Goal: Task Accomplishment & Management: Manage account settings

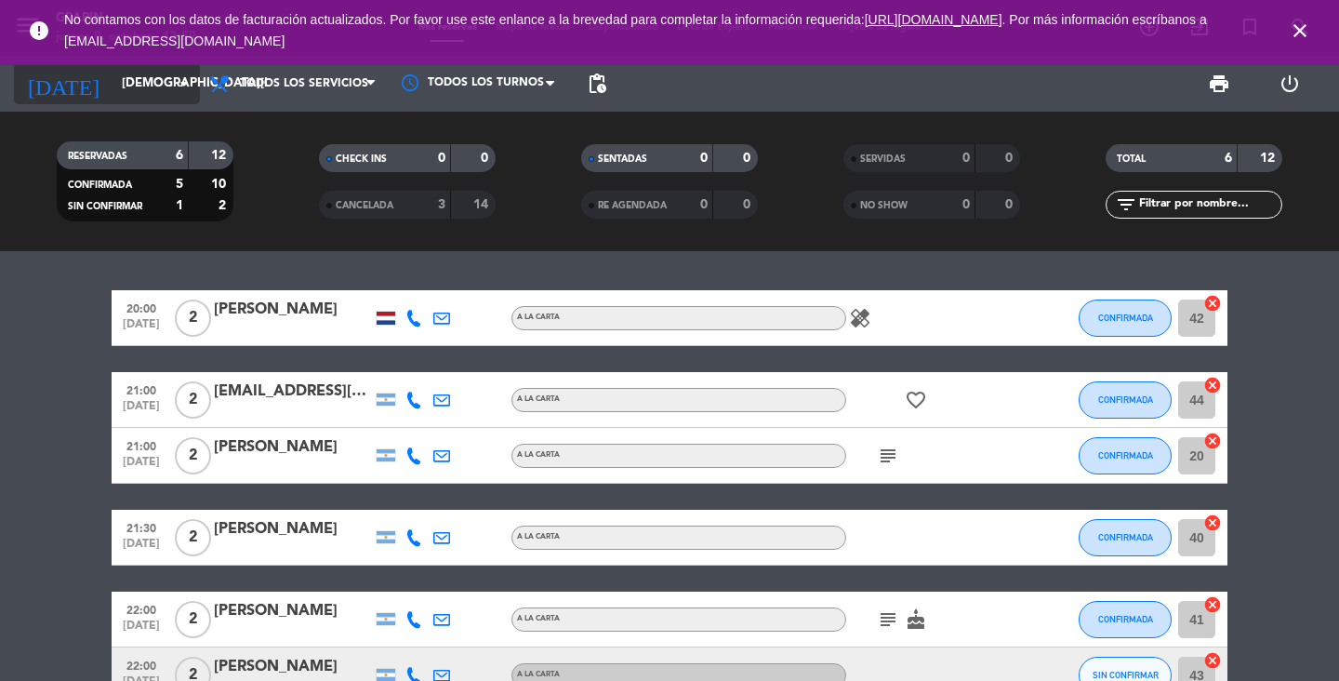
click at [181, 78] on icon "arrow_drop_down" at bounding box center [184, 84] width 22 height 22
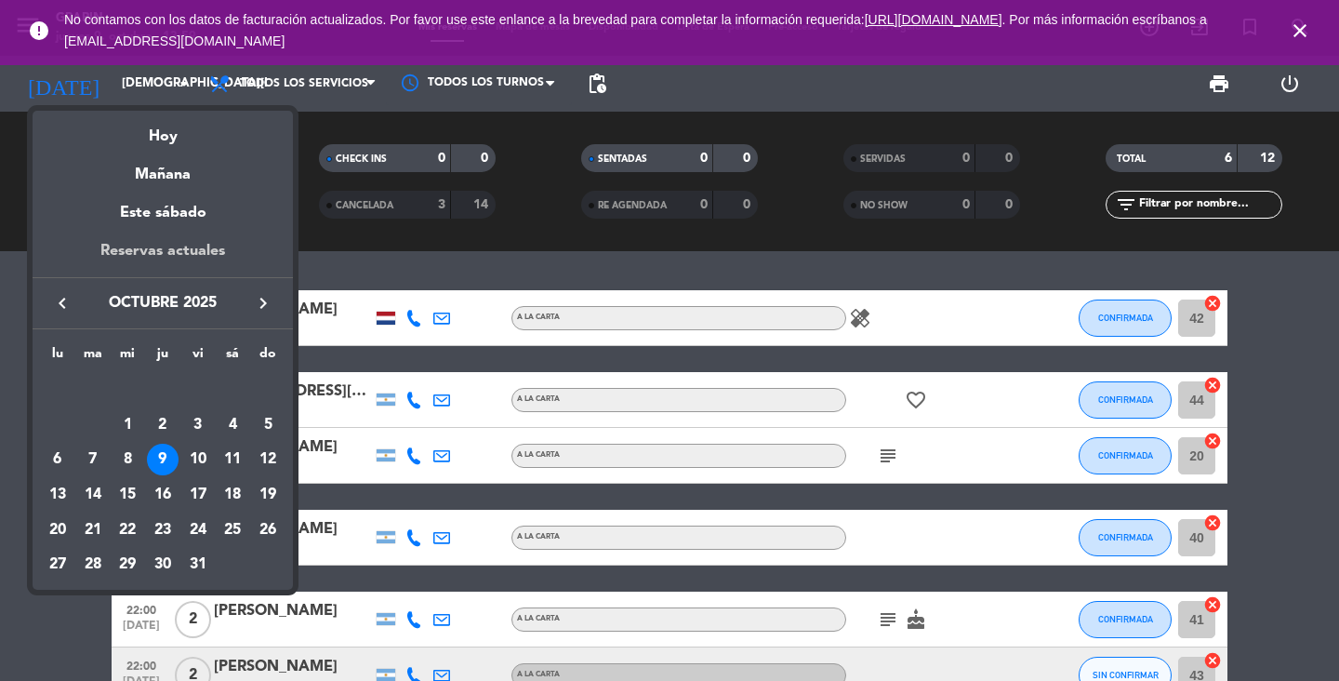
click at [174, 248] on div "Reservas actuales" at bounding box center [163, 258] width 260 height 38
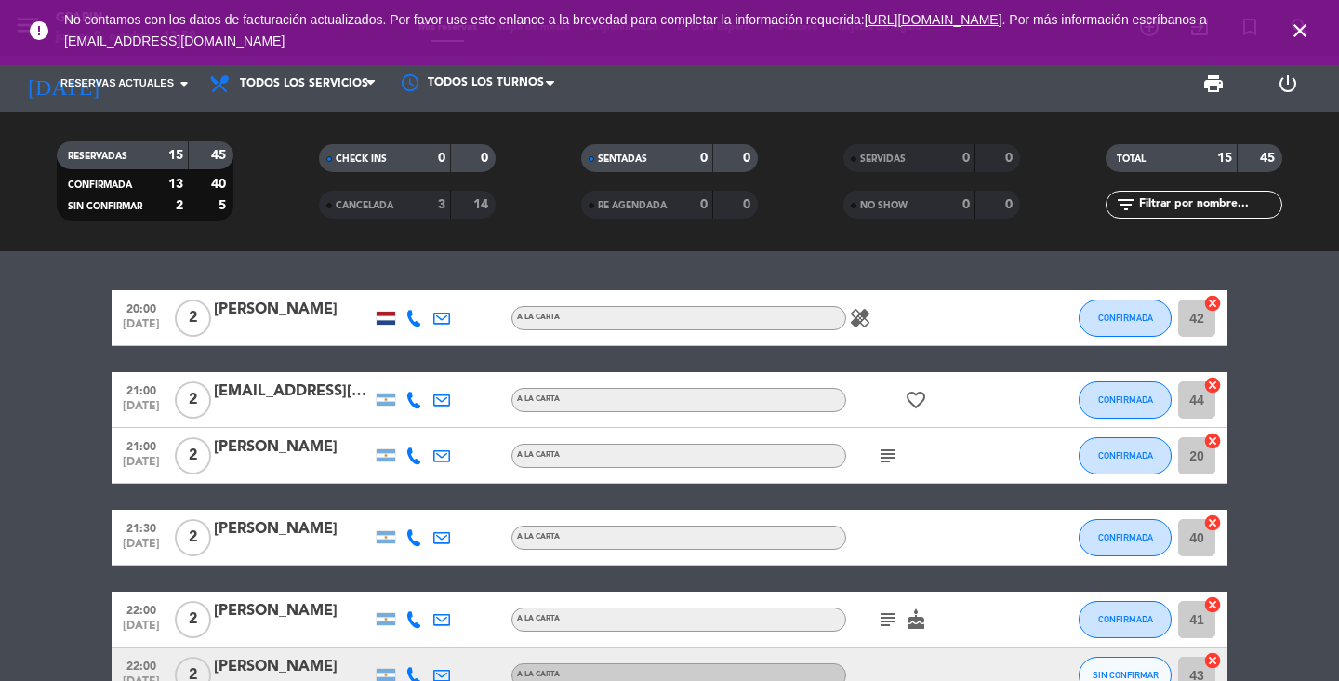
click at [1293, 4] on div "error No contamos con los datos de facturación actualizados. Por favor use este…" at bounding box center [669, 30] width 1339 height 61
click at [1296, 37] on icon "close" at bounding box center [1300, 31] width 22 height 22
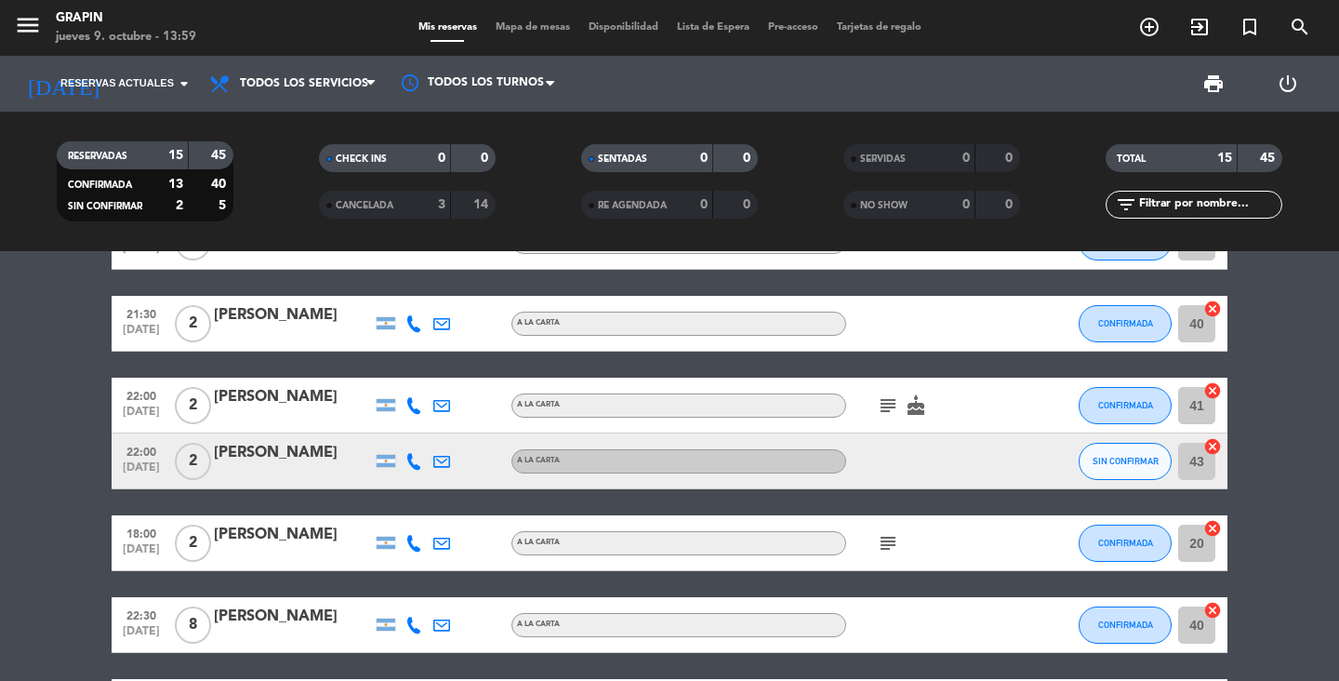
scroll to position [274, 0]
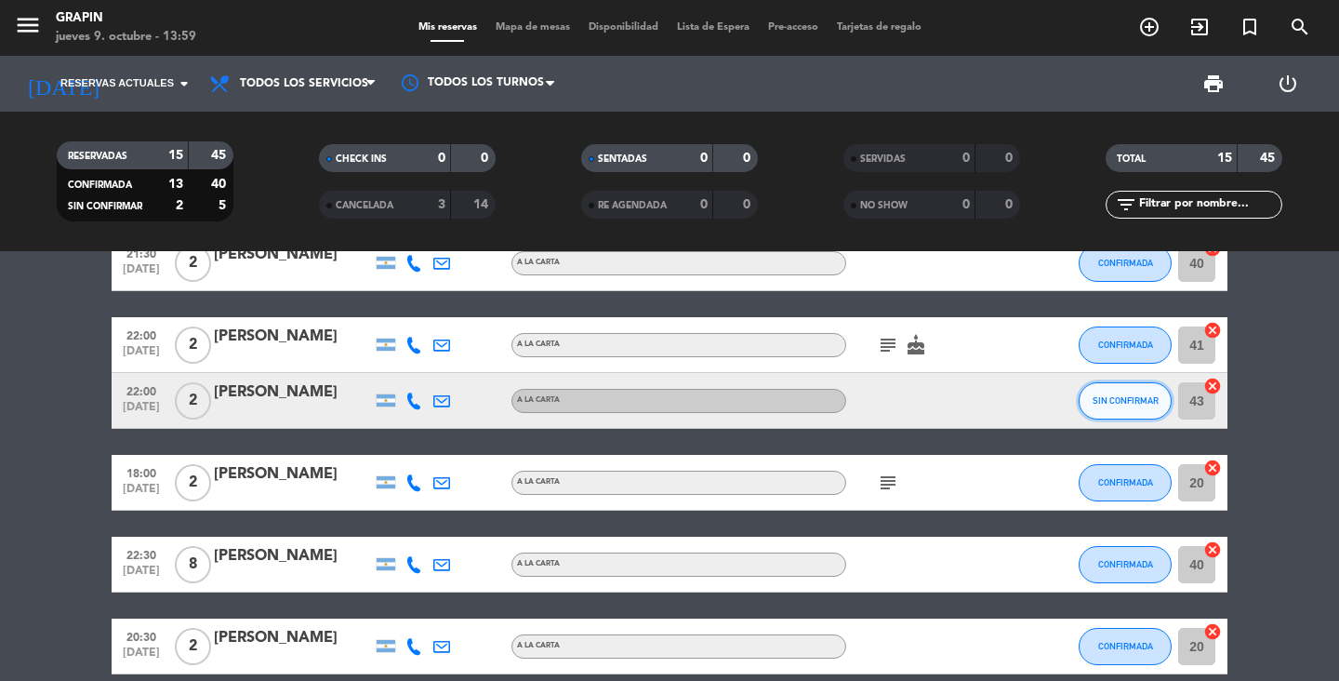
click at [1113, 405] on button "SIN CONFIRMAR" at bounding box center [1125, 400] width 93 height 37
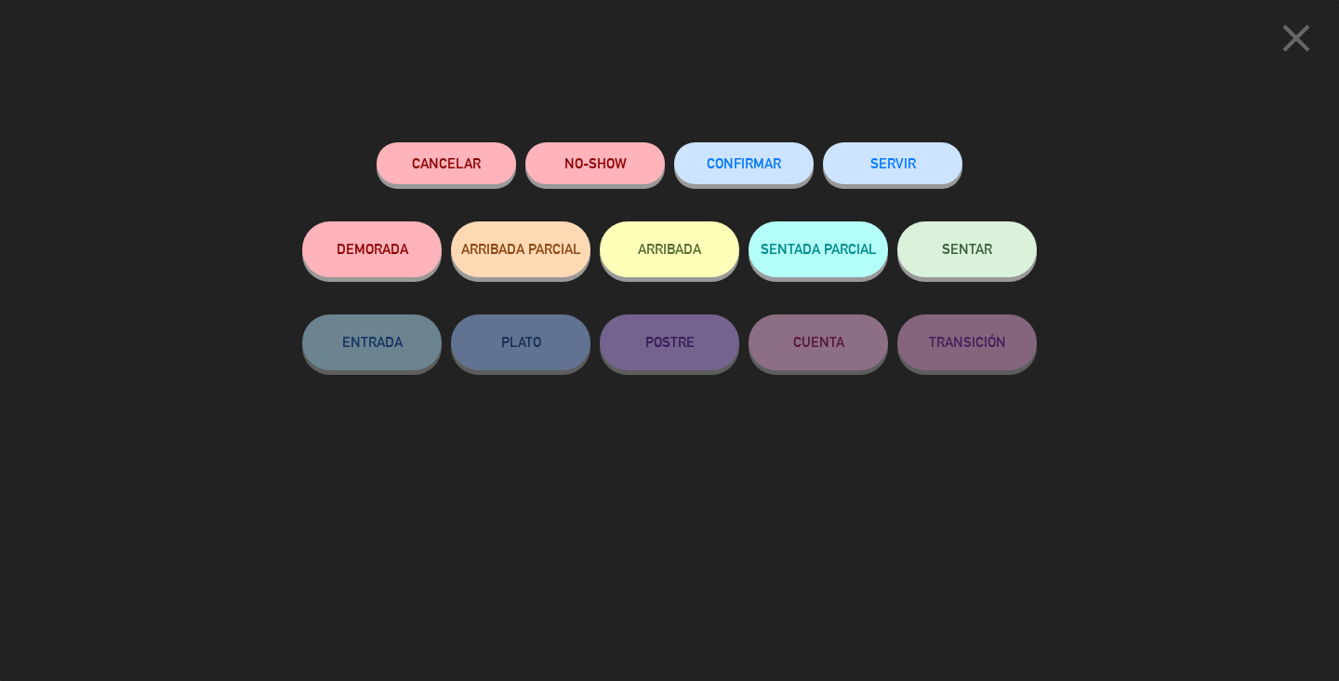
click at [738, 176] on button "CONFIRMAR" at bounding box center [744, 163] width 140 height 42
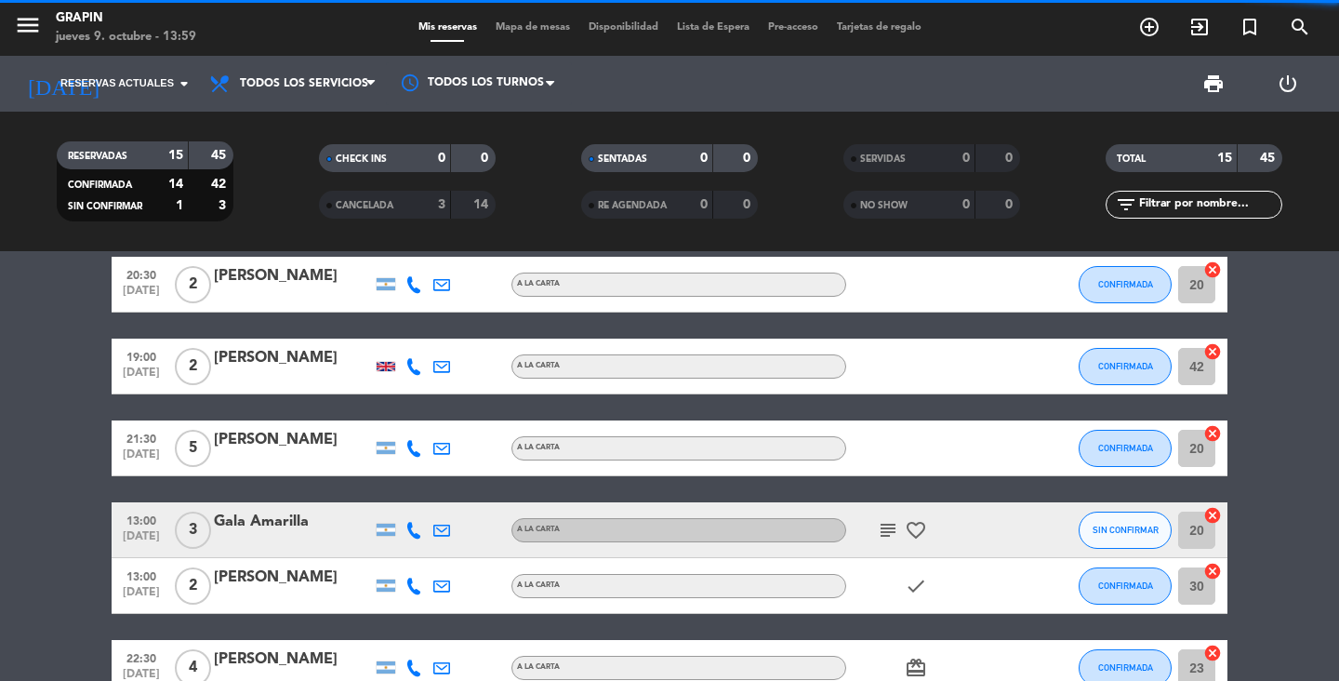
scroll to position [638, 0]
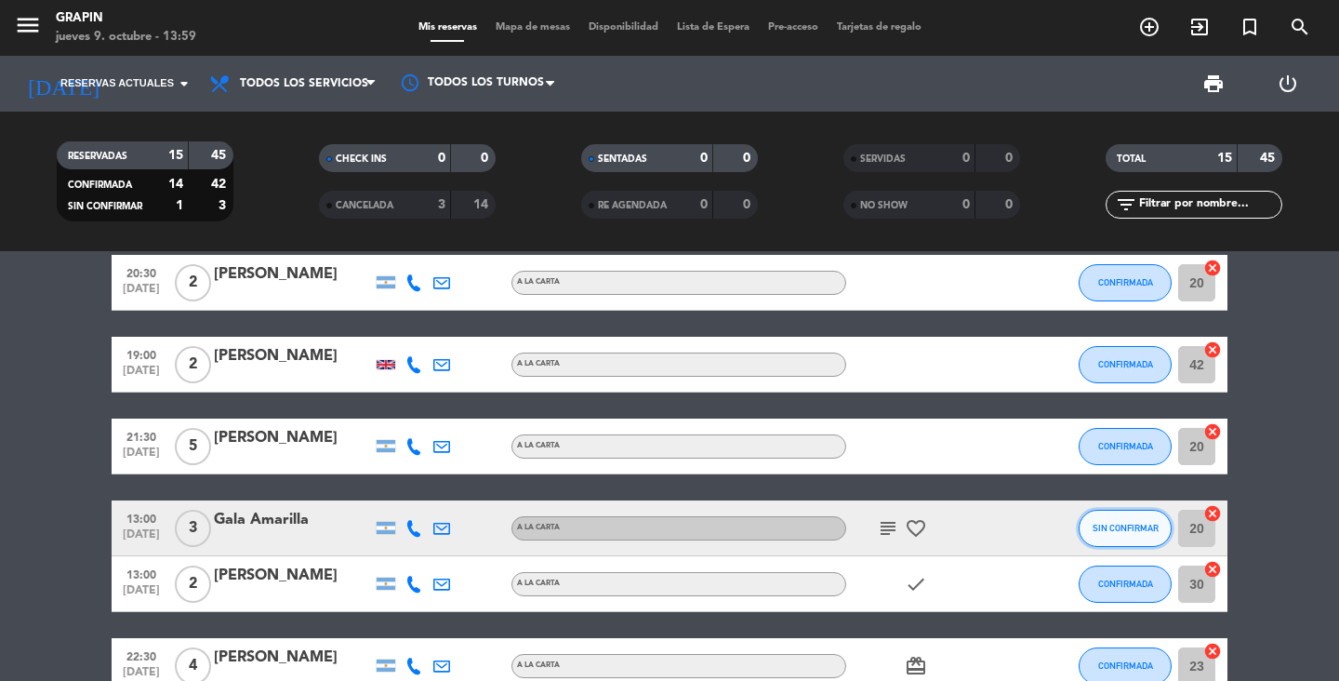
click at [1138, 539] on button "SIN CONFIRMAR" at bounding box center [1125, 528] width 93 height 37
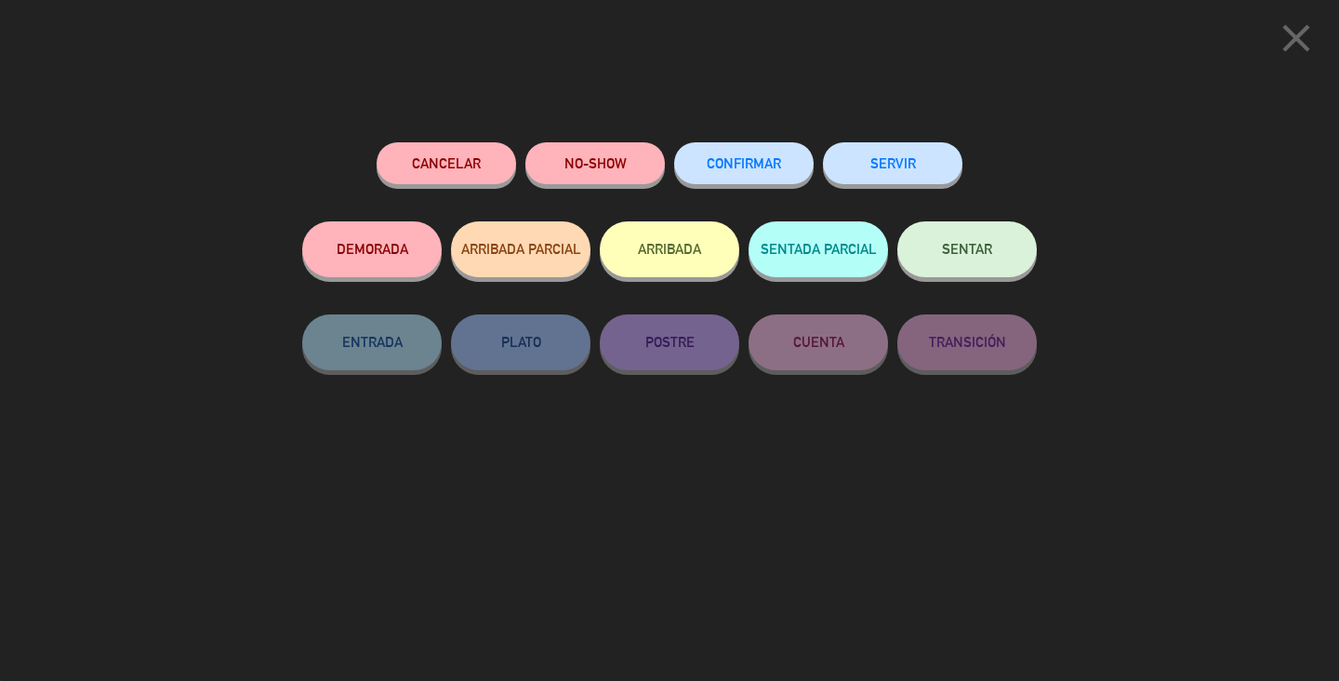
click at [777, 161] on span "CONFIRMAR" at bounding box center [744, 163] width 74 height 16
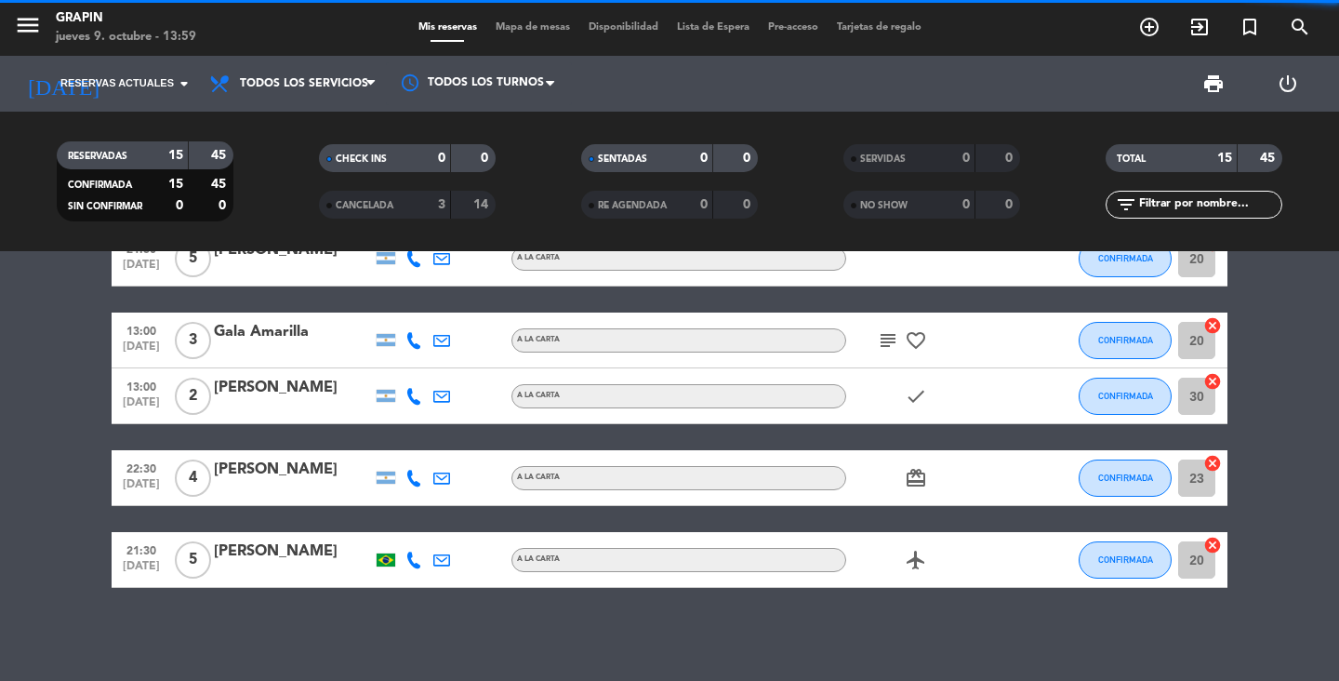
scroll to position [0, 0]
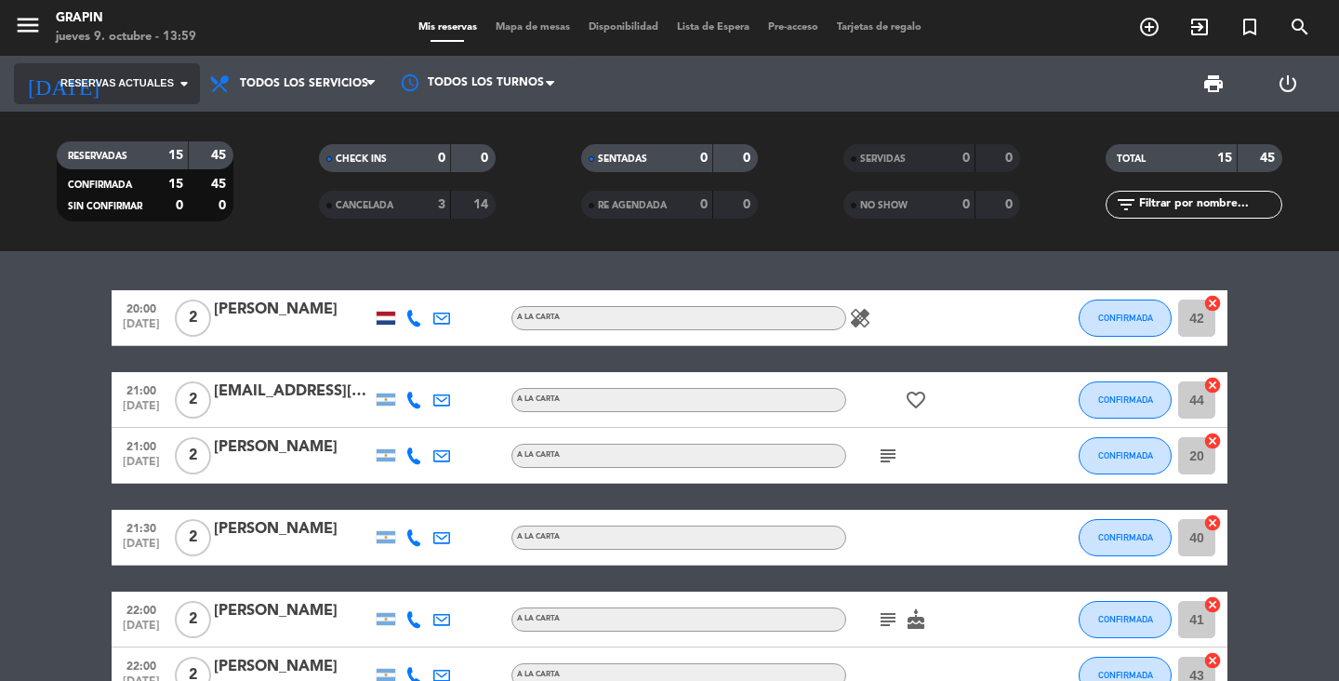
click at [174, 86] on icon "arrow_drop_down" at bounding box center [184, 84] width 22 height 22
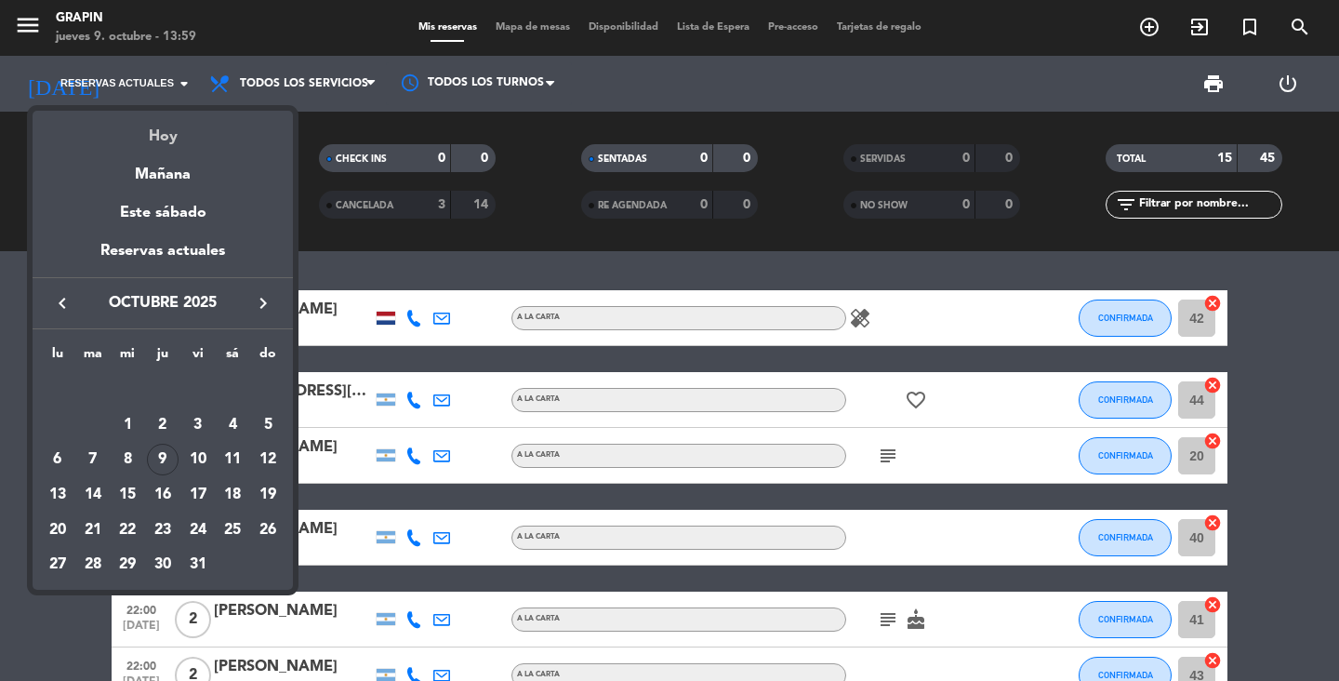
click at [183, 142] on div "Hoy" at bounding box center [163, 130] width 260 height 38
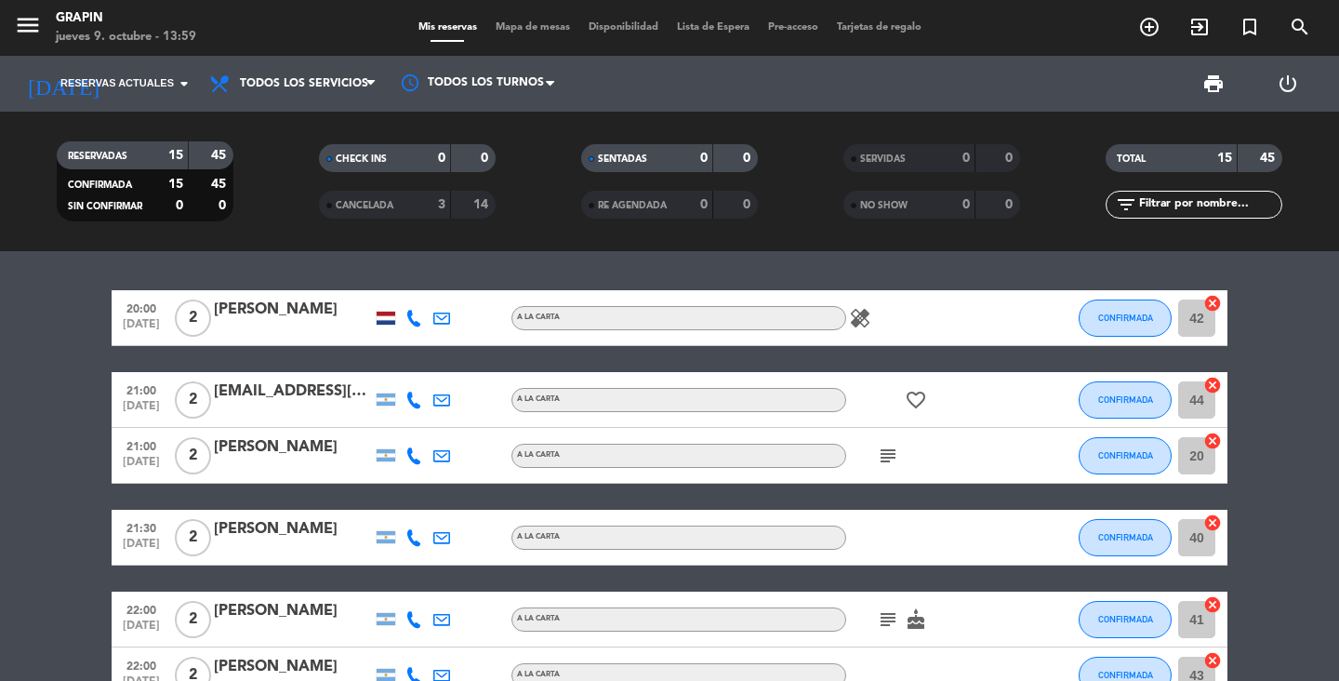
type input "[DEMOGRAPHIC_DATA][DATE]"
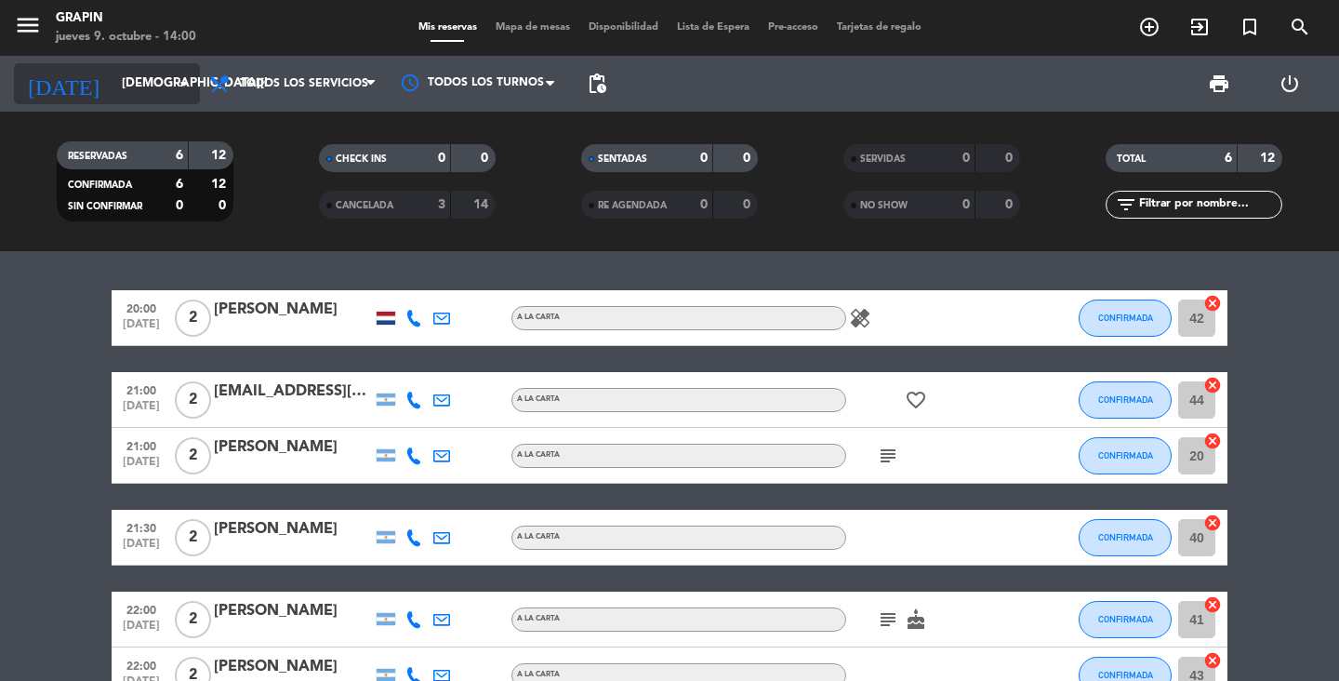
click at [187, 83] on icon "arrow_drop_down" at bounding box center [184, 84] width 22 height 22
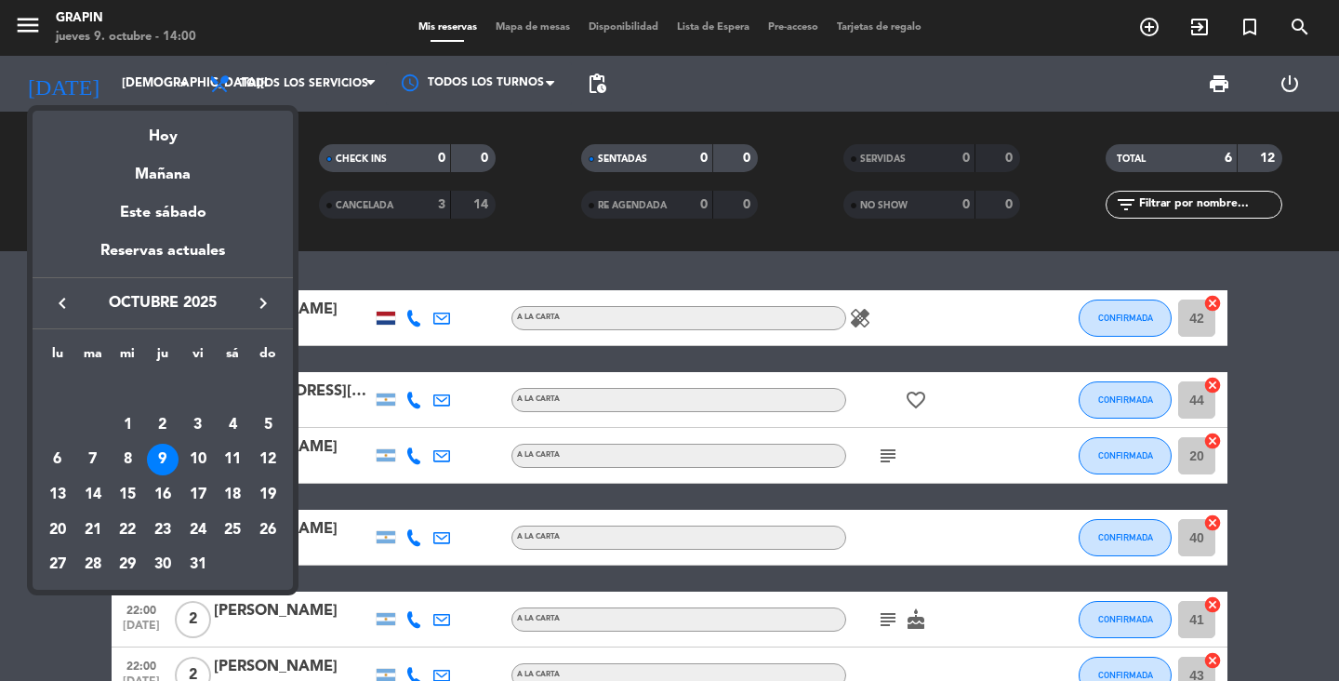
click at [345, 264] on div at bounding box center [669, 340] width 1339 height 681
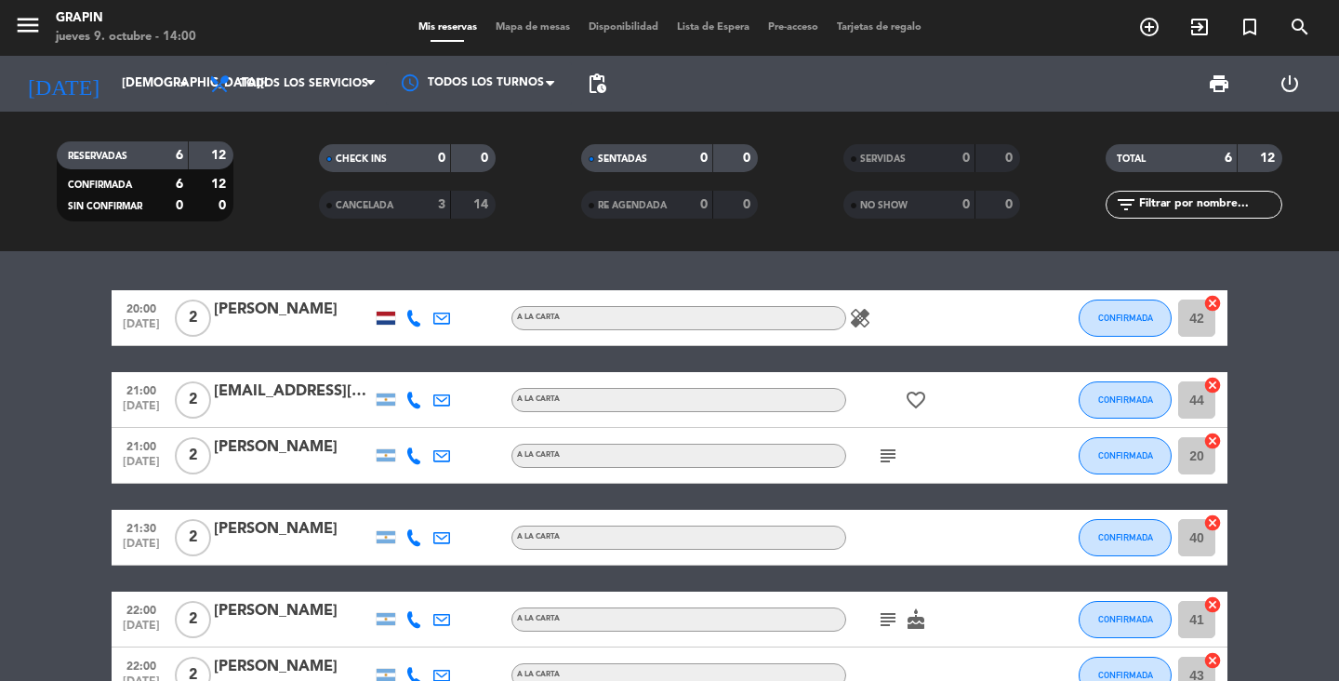
scroll to position [115, 0]
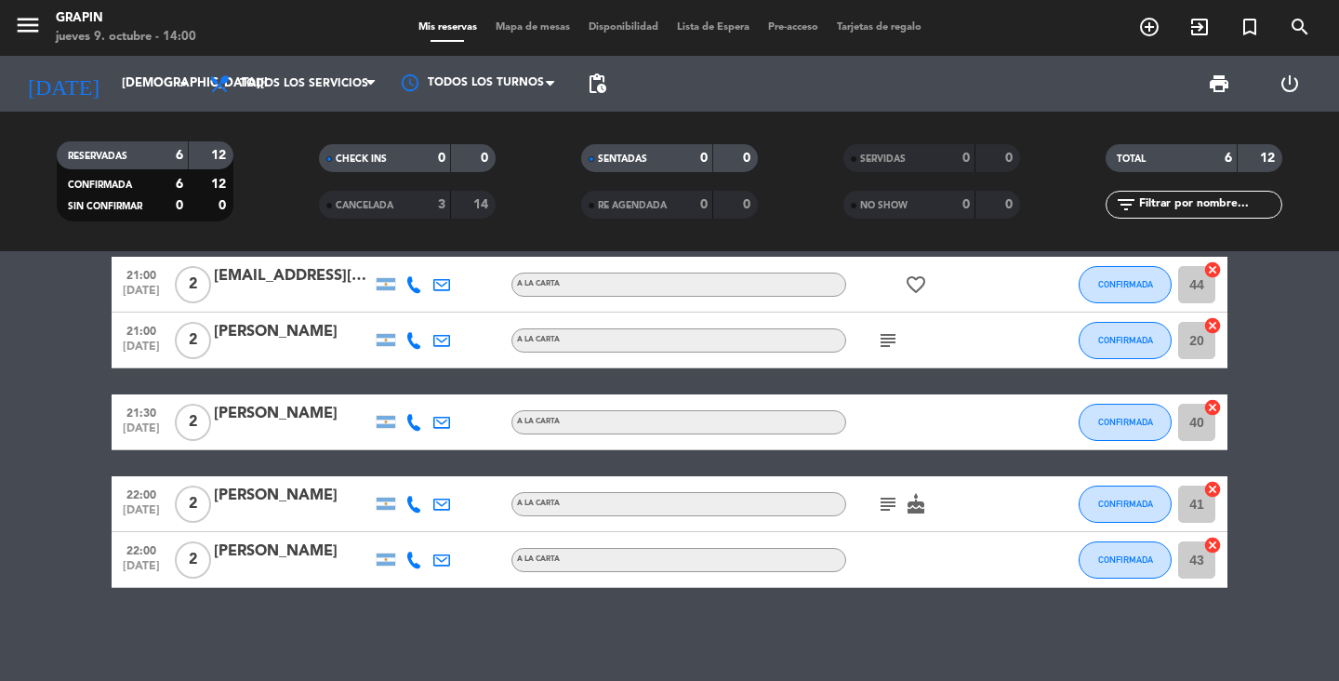
click at [892, 503] on icon "subject" at bounding box center [888, 504] width 22 height 22
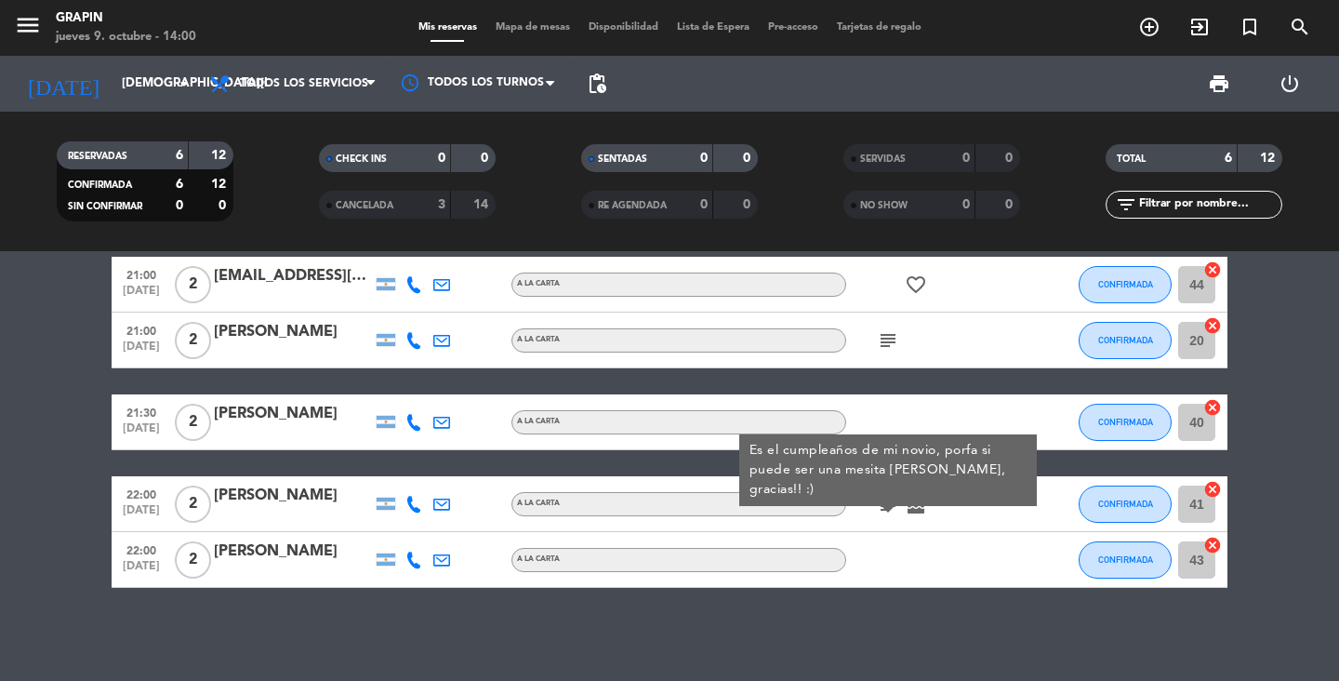
click at [893, 341] on icon "subject" at bounding box center [888, 340] width 22 height 22
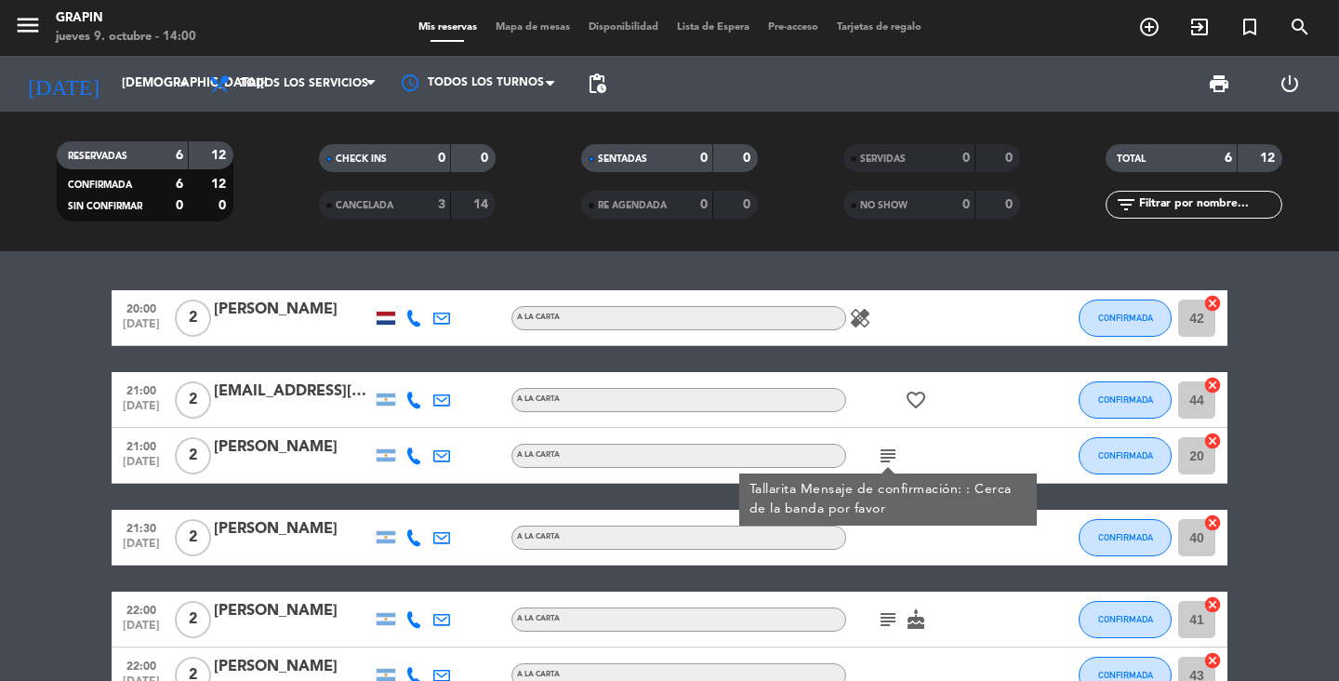
scroll to position [1, 0]
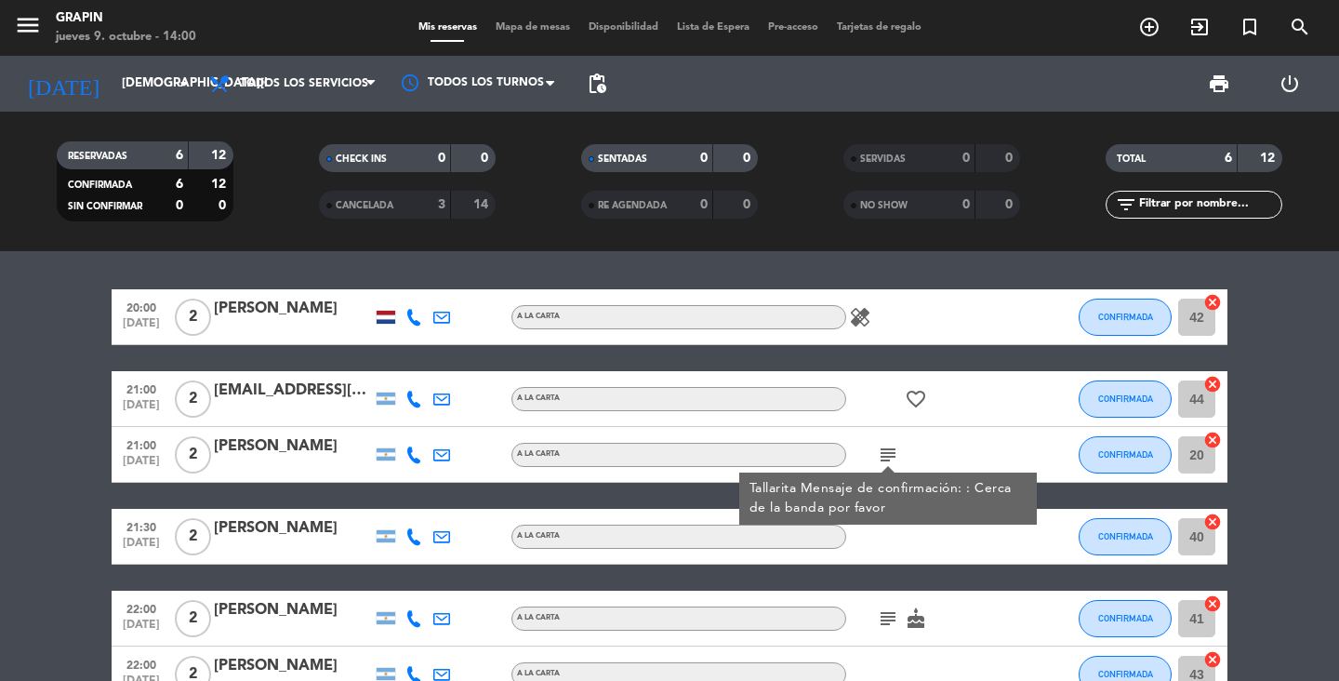
click at [872, 319] on span "healing" at bounding box center [860, 317] width 28 height 22
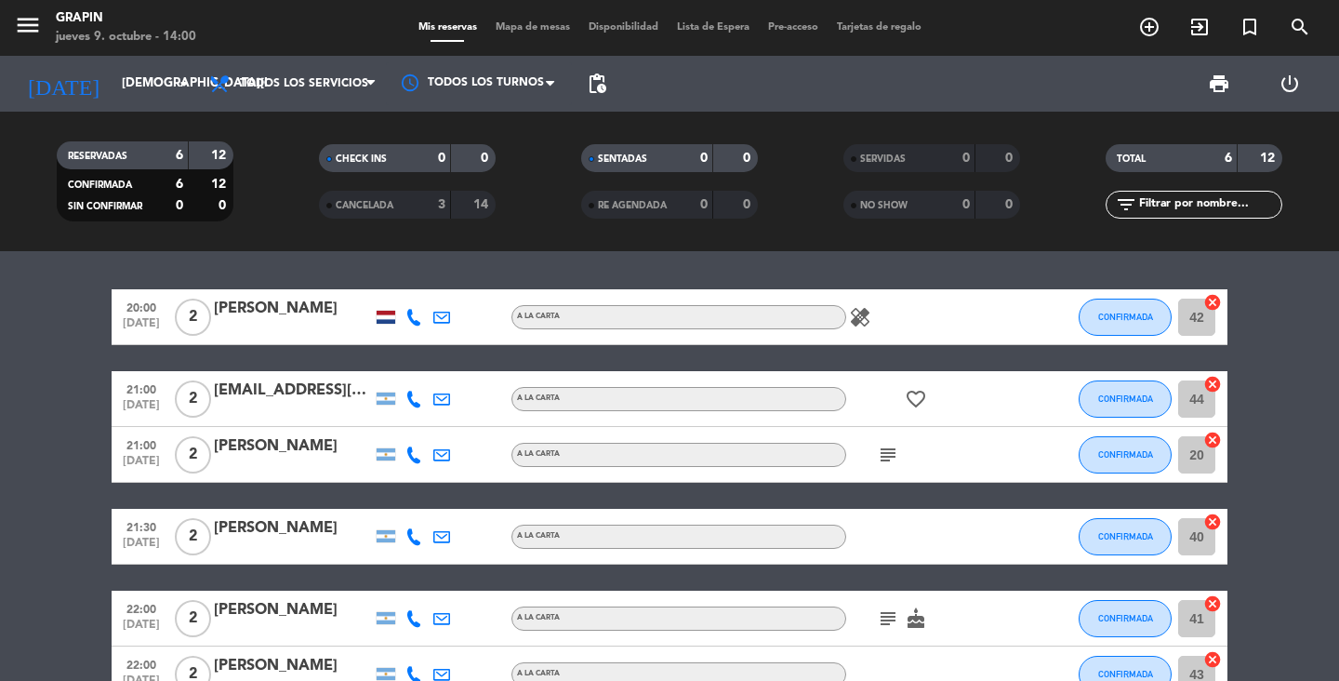
click at [862, 313] on icon "healing" at bounding box center [860, 317] width 22 height 22
click at [923, 337] on div "healing One pregnant" at bounding box center [929, 316] width 167 height 55
click at [183, 83] on icon "arrow_drop_down" at bounding box center [184, 84] width 22 height 22
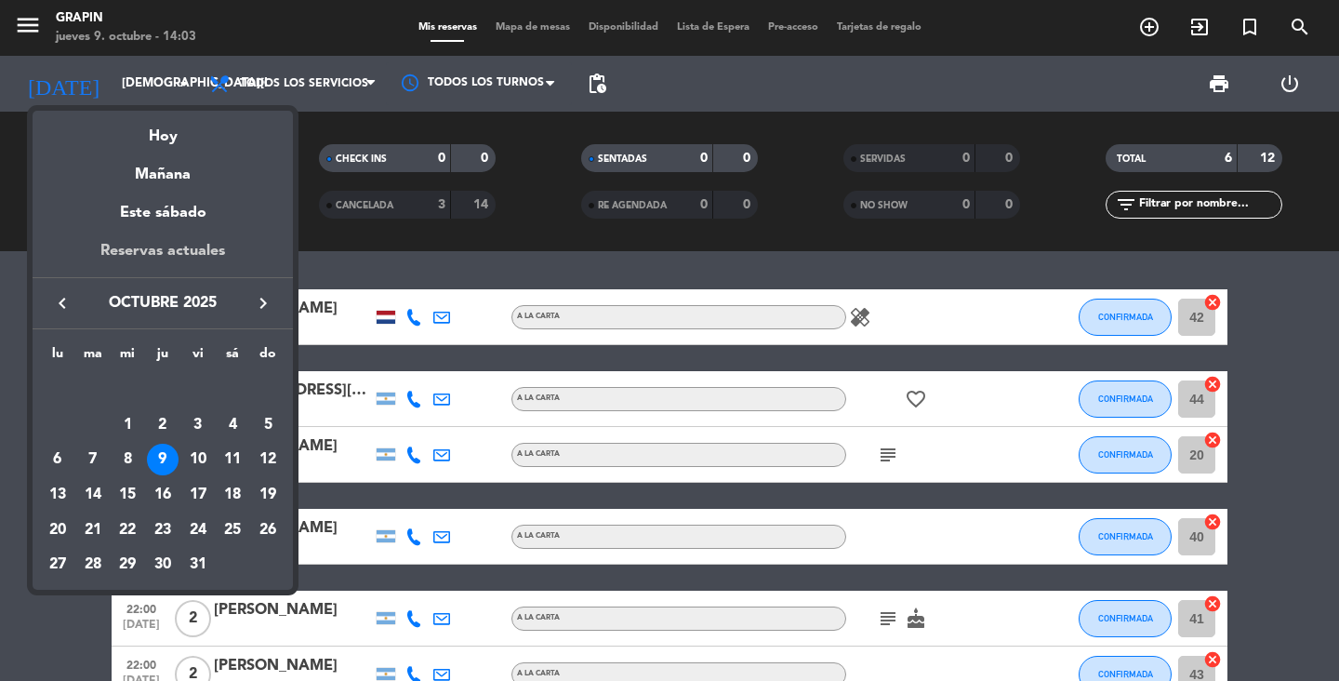
click at [176, 252] on div "Reservas actuales" at bounding box center [163, 258] width 260 height 38
